Goal: Task Accomplishment & Management: Manage account settings

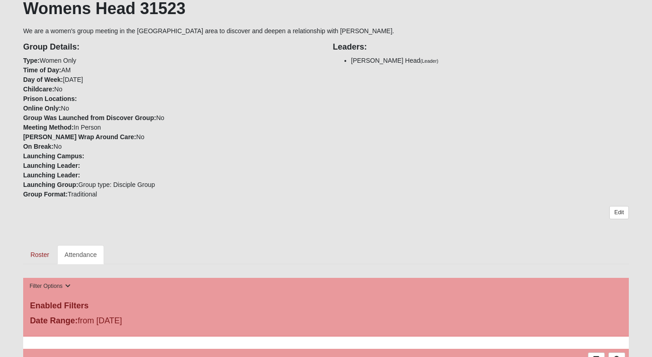
scroll to position [179, 0]
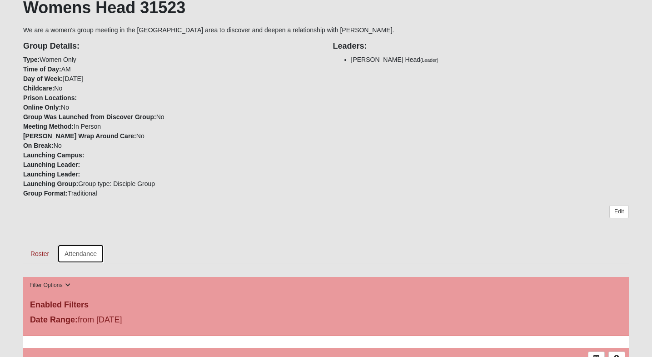
click at [77, 254] on link "Attendance" at bounding box center [80, 253] width 47 height 19
click at [44, 252] on link "Roster" at bounding box center [39, 253] width 33 height 19
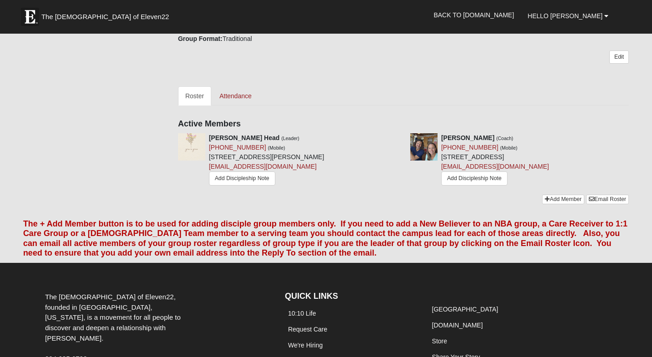
scroll to position [342, 0]
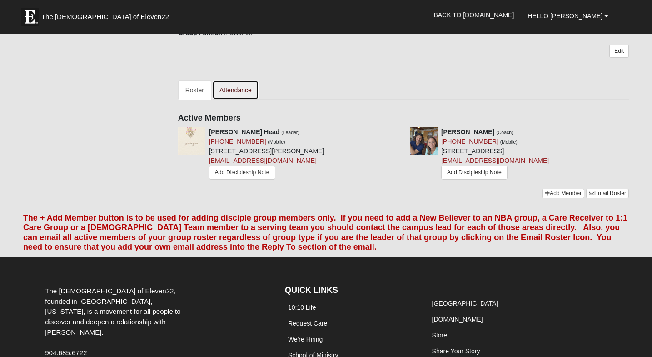
click at [242, 90] on link "Attendance" at bounding box center [235, 89] width 47 height 19
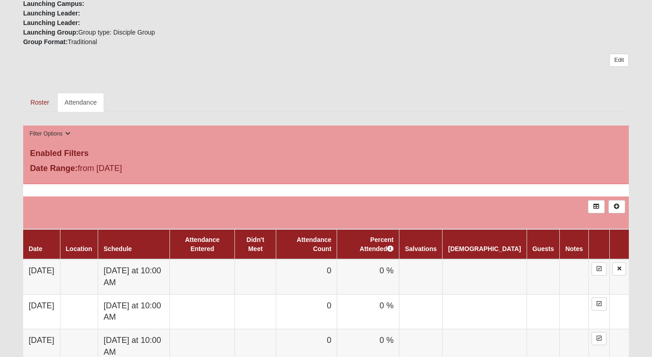
scroll to position [332, 0]
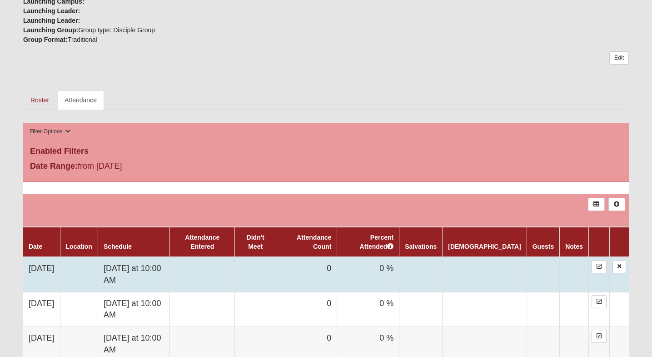
click at [334, 263] on td "0" at bounding box center [306, 274] width 61 height 35
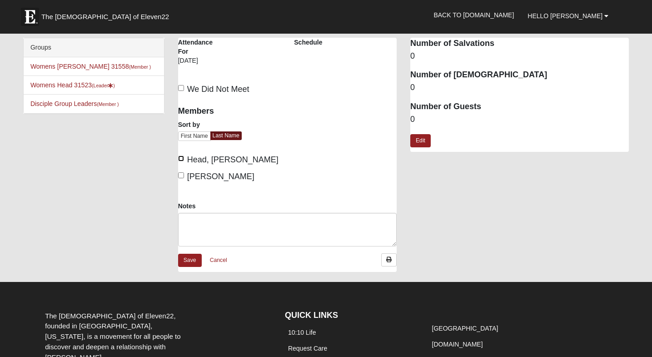
click at [182, 158] on input "Head, Cassandra" at bounding box center [181, 158] width 6 height 6
click at [182, 157] on input "Head, Cassandra" at bounding box center [181, 158] width 6 height 6
checkbox input "false"
click at [181, 88] on input "We Did Not Meet" at bounding box center [181, 88] width 6 height 6
checkbox input "true"
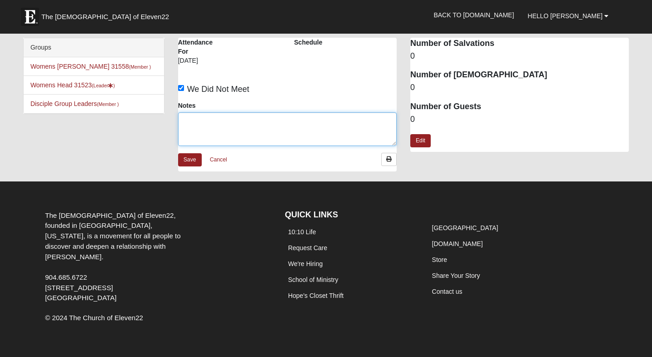
click at [238, 128] on textarea "Notes" at bounding box center [287, 129] width 218 height 34
type textarea "No new members yet."
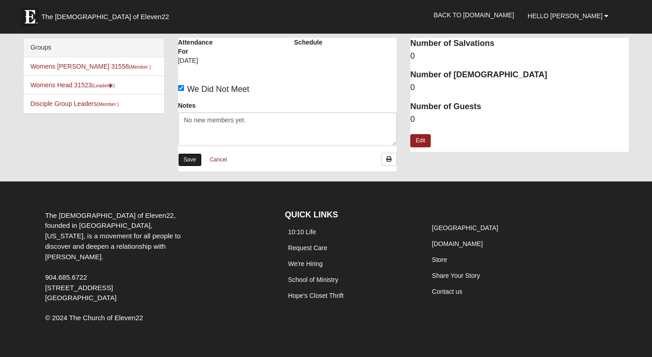
click at [187, 157] on link "Save" at bounding box center [190, 159] width 24 height 13
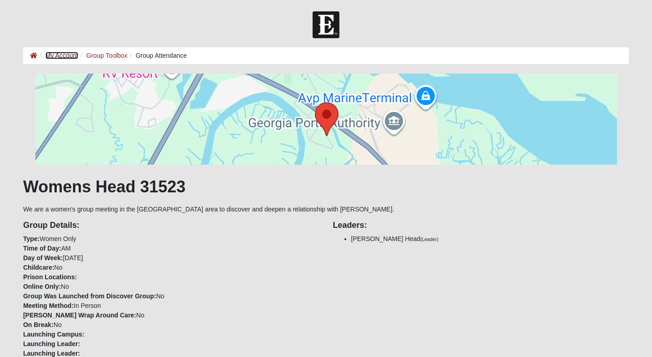
click at [64, 54] on link "My Account" at bounding box center [61, 55] width 33 height 7
